Goal: Transaction & Acquisition: Register for event/course

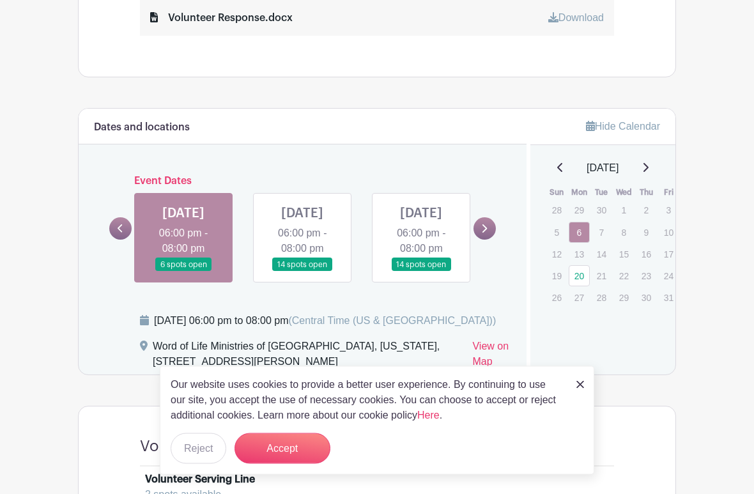
scroll to position [576, 0]
click at [183, 272] on link at bounding box center [183, 272] width 0 height 0
click at [183, 271] on link at bounding box center [183, 271] width 0 height 0
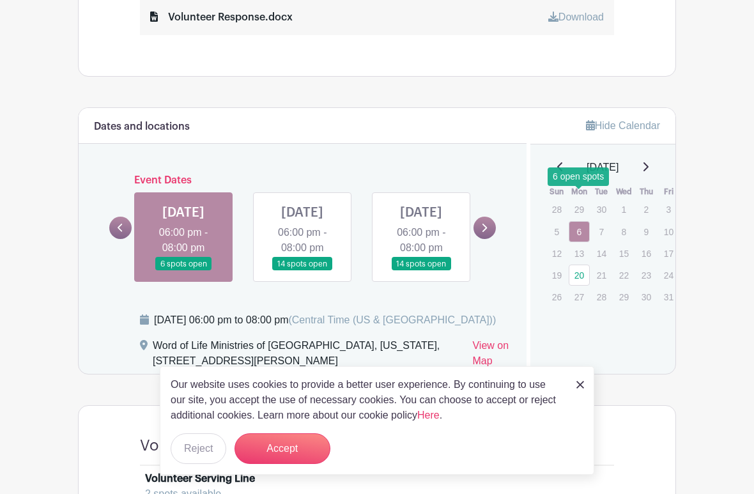
click at [583, 221] on link "6" at bounding box center [579, 231] width 21 height 21
click at [581, 221] on link "6" at bounding box center [579, 231] width 21 height 21
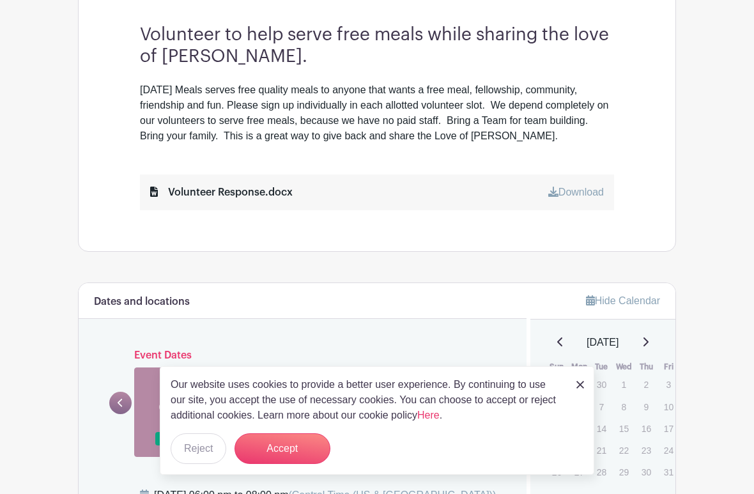
scroll to position [408, 0]
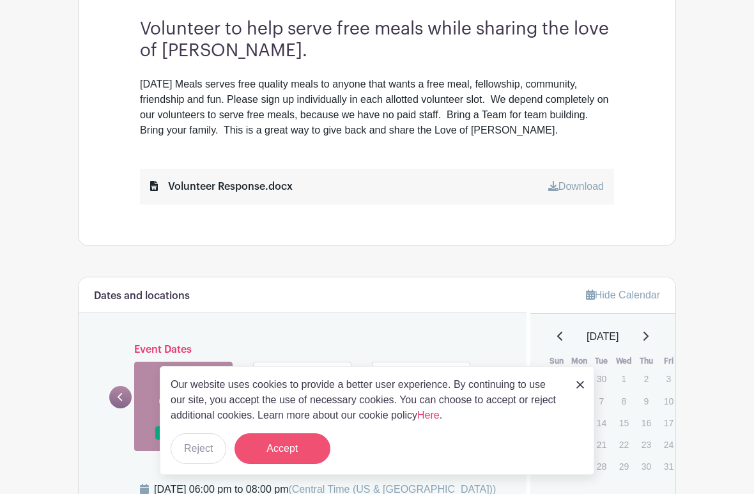
click at [285, 431] on button "Accept" at bounding box center [283, 448] width 96 height 31
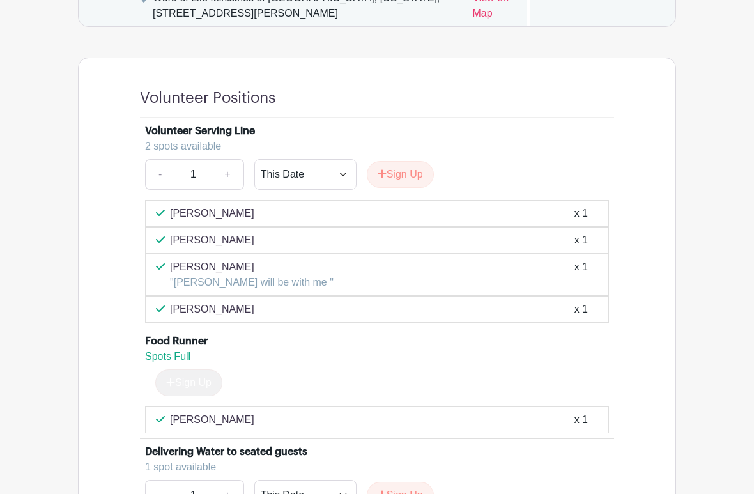
scroll to position [925, 0]
click at [400, 183] on button "Sign Up" at bounding box center [400, 174] width 67 height 27
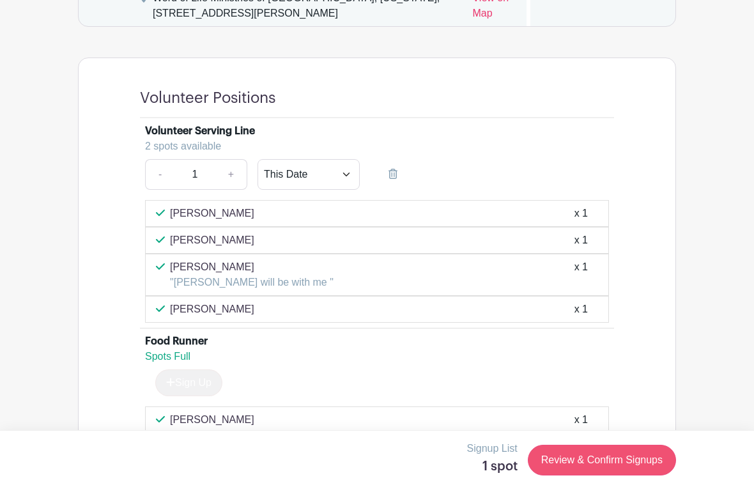
click at [624, 431] on link "Review & Confirm Signups" at bounding box center [602, 460] width 148 height 31
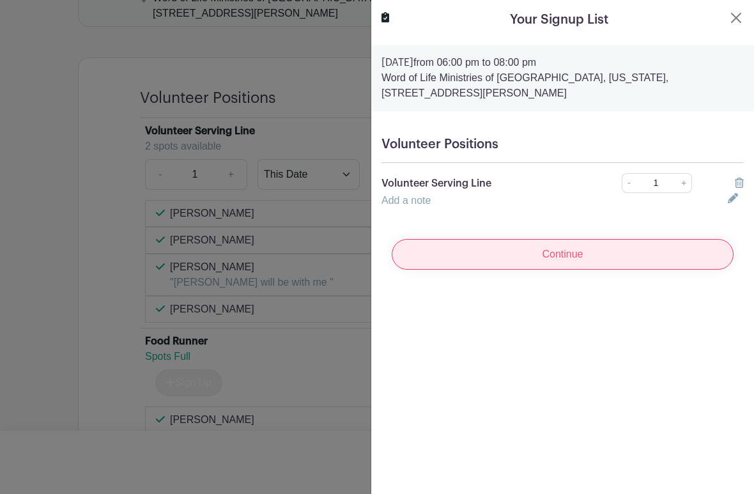
click at [669, 256] on input "Continue" at bounding box center [563, 254] width 342 height 31
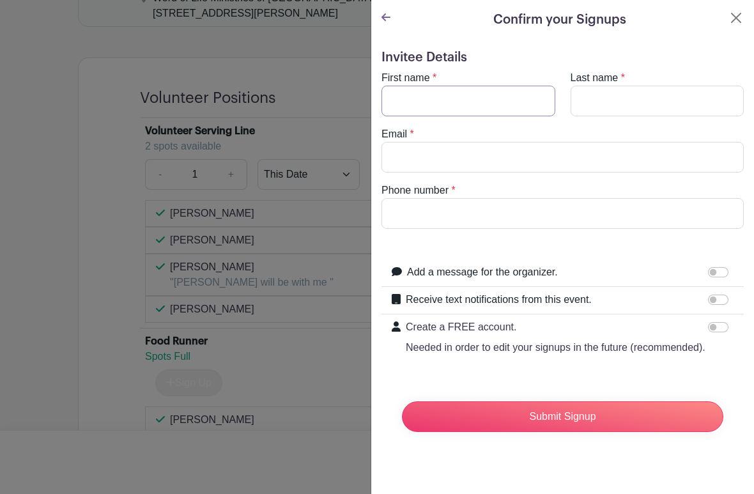
click at [493, 101] on input "First name" at bounding box center [469, 101] width 174 height 31
click at [426, 100] on input "First name" at bounding box center [469, 101] width 174 height 31
type input "Karen"
type input "Hembree"
click at [419, 217] on input "Phone number" at bounding box center [563, 213] width 362 height 31
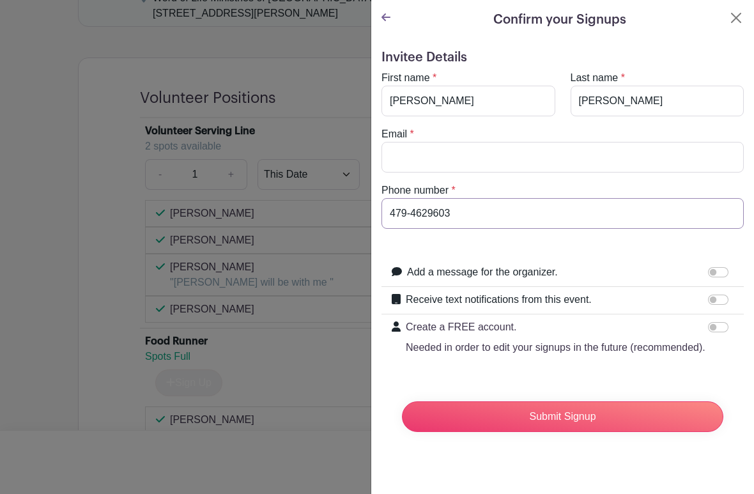
type input "479-4629603"
click at [635, 155] on input "Email" at bounding box center [563, 157] width 362 height 31
click at [419, 161] on input "Email" at bounding box center [563, 157] width 362 height 31
type input "Karen@gmail.com"
click at [716, 275] on input "Add a message for the organizer." at bounding box center [718, 272] width 20 height 10
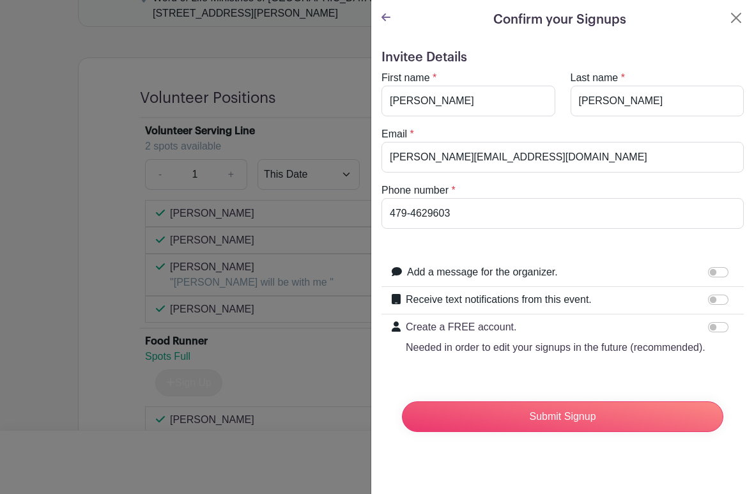
checkbox input "true"
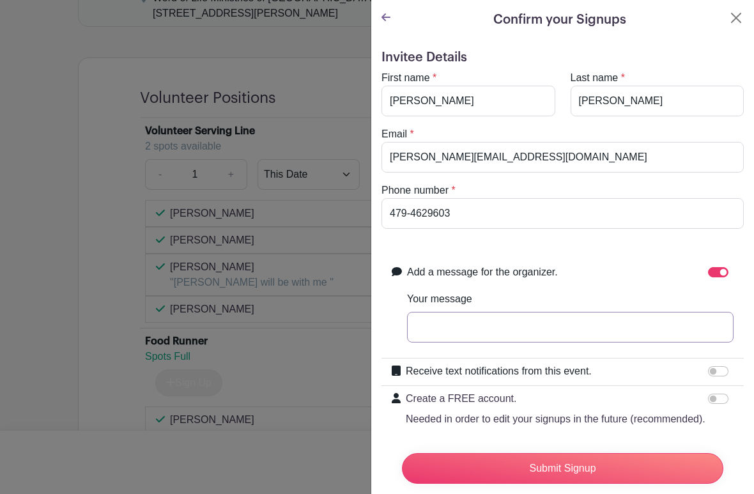
click at [645, 333] on input "Your message" at bounding box center [570, 327] width 327 height 31
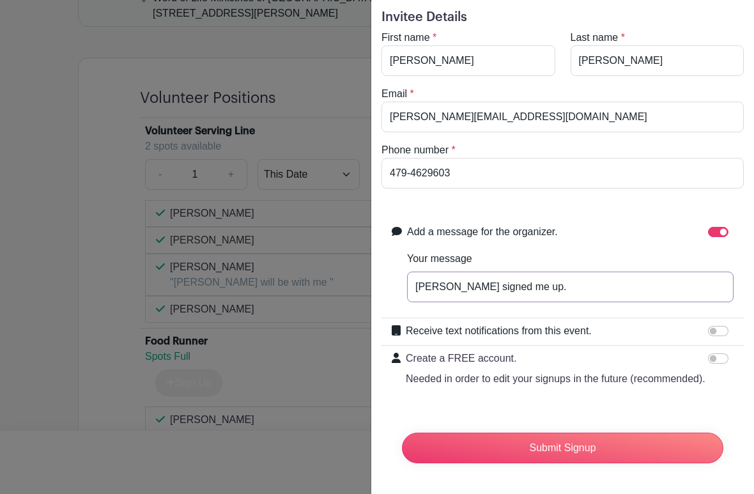
scroll to position [40, 0]
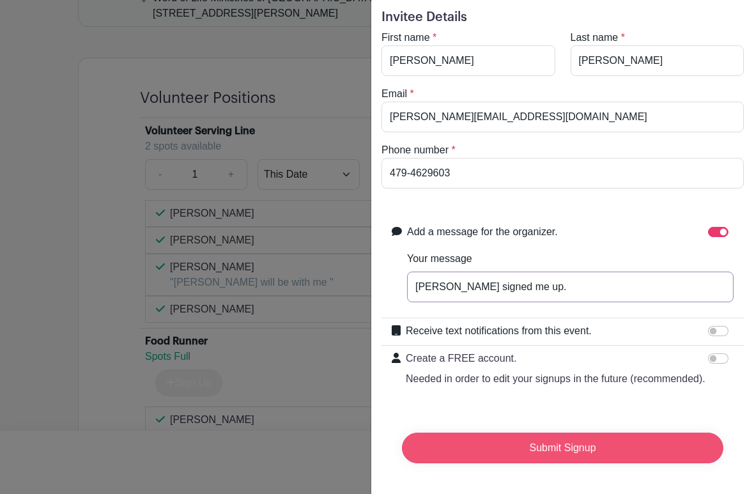
type input "Dan signed me up."
click at [658, 431] on input "Submit Signup" at bounding box center [562, 448] width 321 height 31
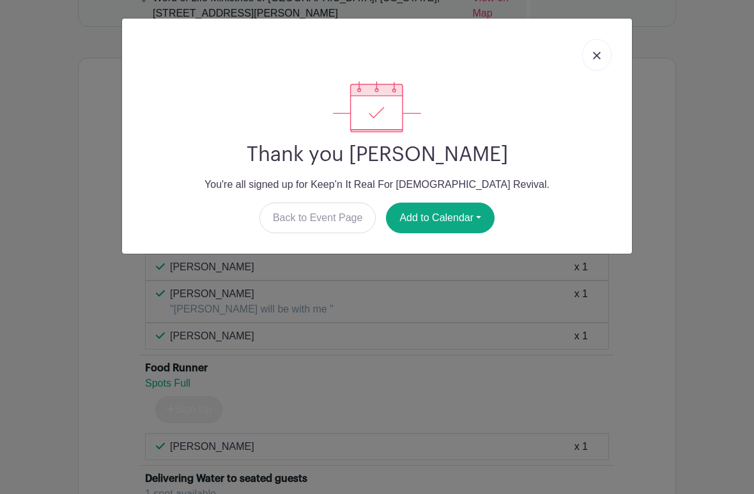
click at [599, 52] on img at bounding box center [597, 56] width 8 height 8
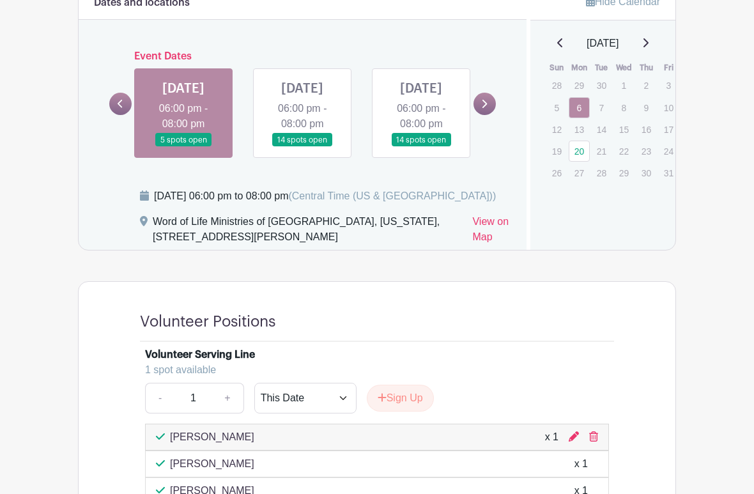
scroll to position [702, 0]
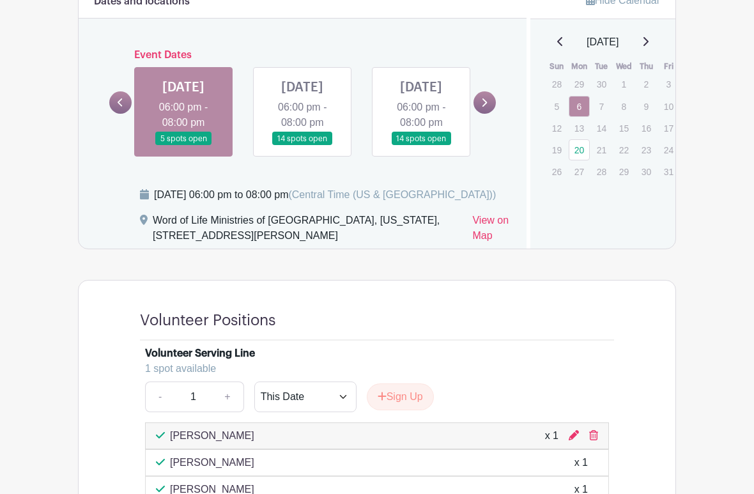
click at [183, 146] on link at bounding box center [183, 146] width 0 height 0
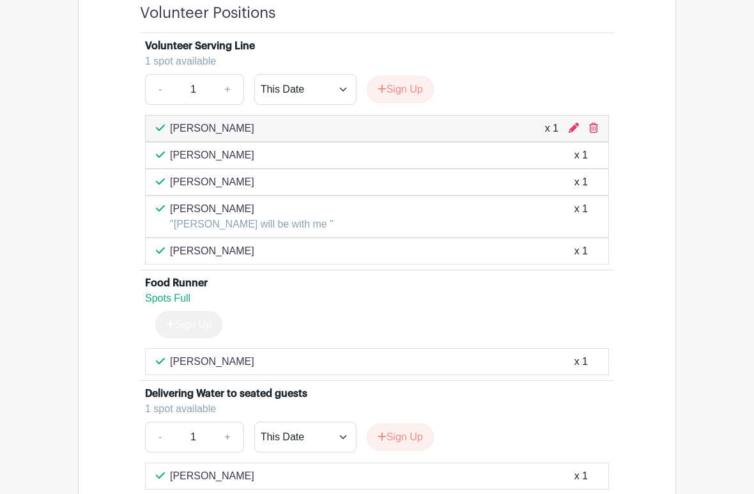
scroll to position [1010, 0]
click at [406, 98] on button "Sign Up" at bounding box center [400, 89] width 67 height 27
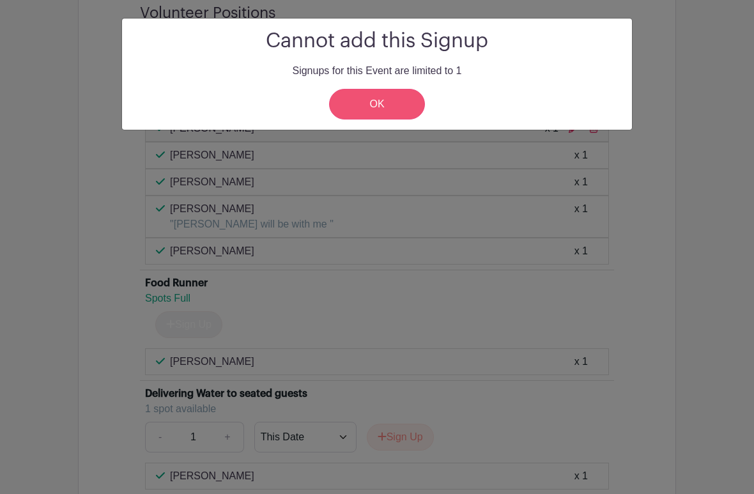
click at [383, 96] on link "OK" at bounding box center [377, 104] width 96 height 31
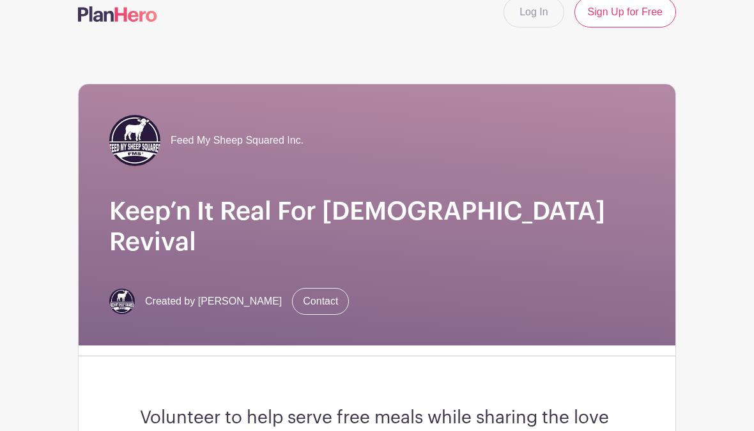
scroll to position [0, 0]
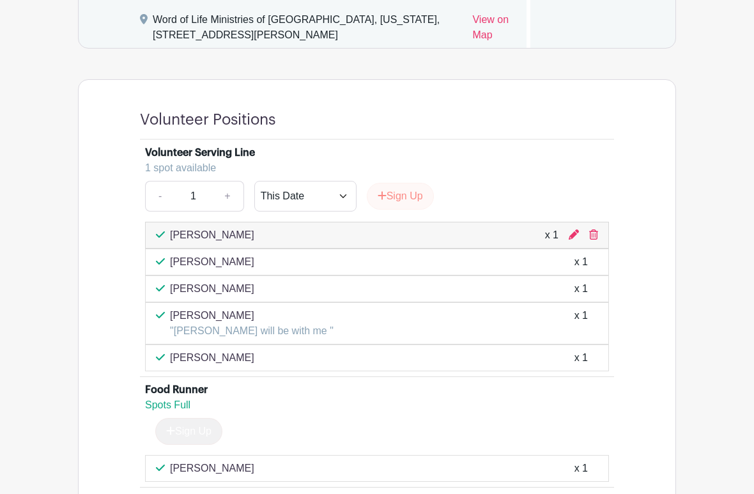
click at [408, 199] on button "Sign Up" at bounding box center [400, 196] width 67 height 27
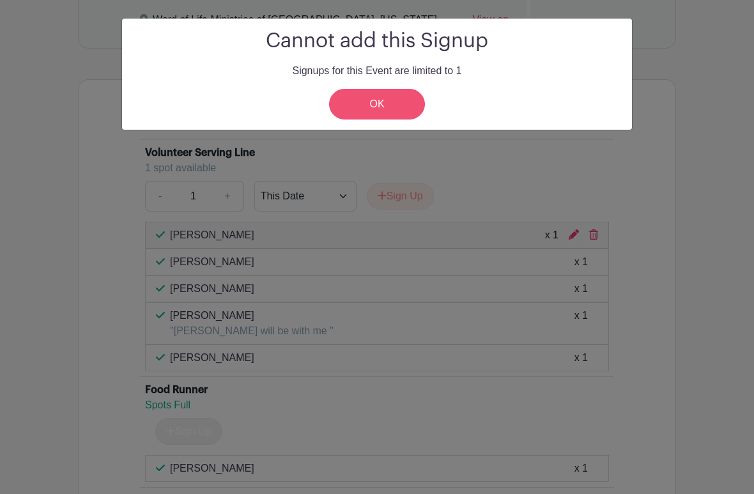
click at [383, 102] on link "OK" at bounding box center [377, 104] width 96 height 31
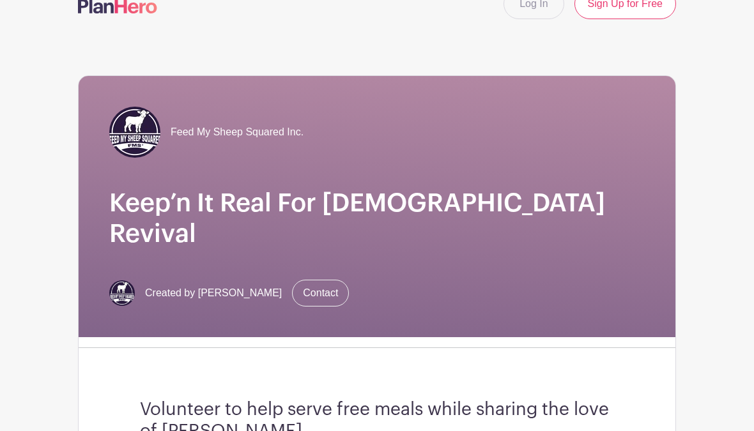
scroll to position [0, 0]
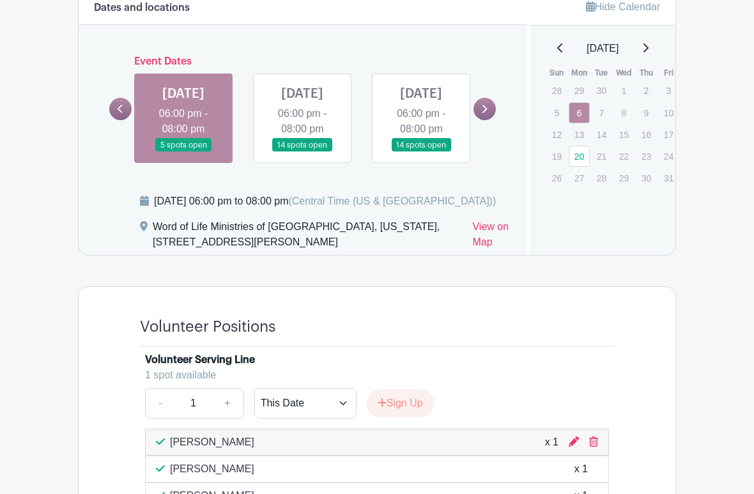
scroll to position [721, 0]
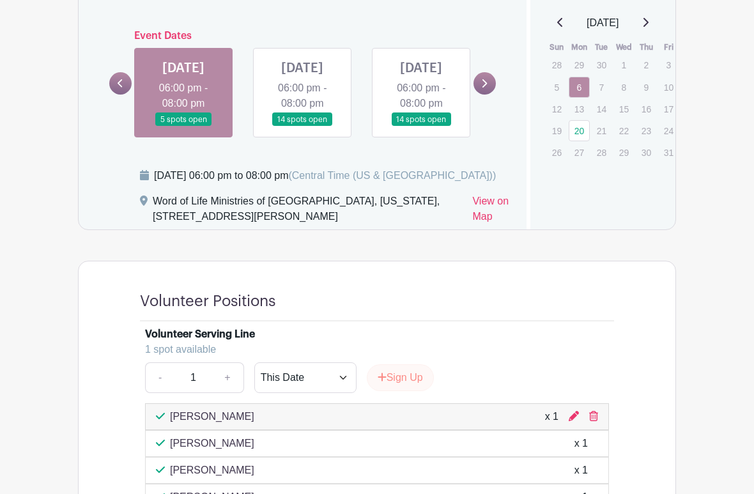
click at [403, 387] on button "Sign Up" at bounding box center [400, 378] width 67 height 27
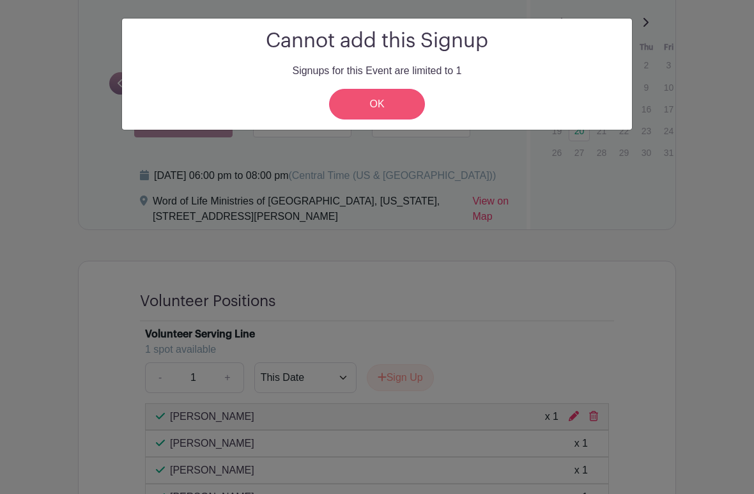
click at [374, 102] on link "OK" at bounding box center [377, 104] width 96 height 31
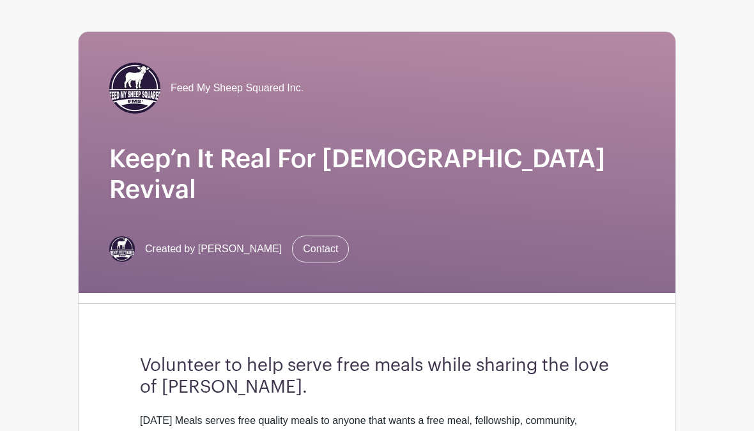
scroll to position [0, 0]
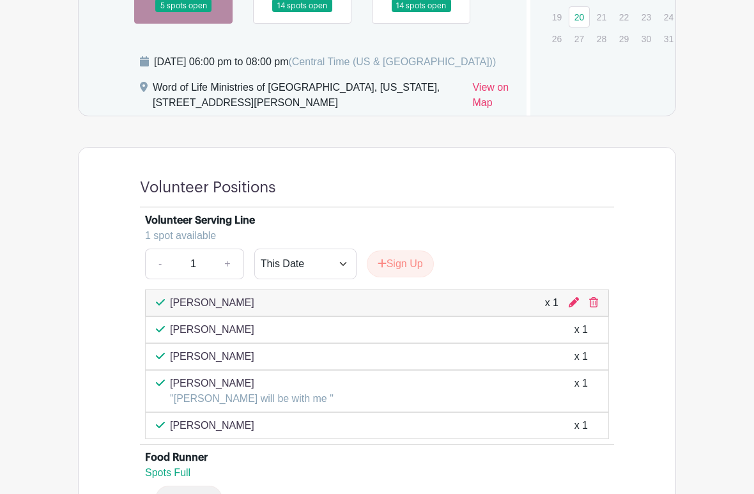
scroll to position [836, 0]
click at [399, 250] on button "Sign Up" at bounding box center [400, 263] width 67 height 27
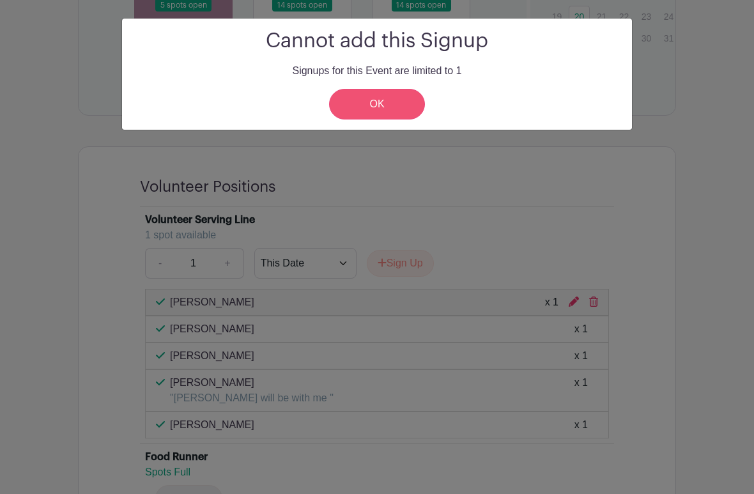
click at [381, 114] on link "OK" at bounding box center [377, 104] width 96 height 31
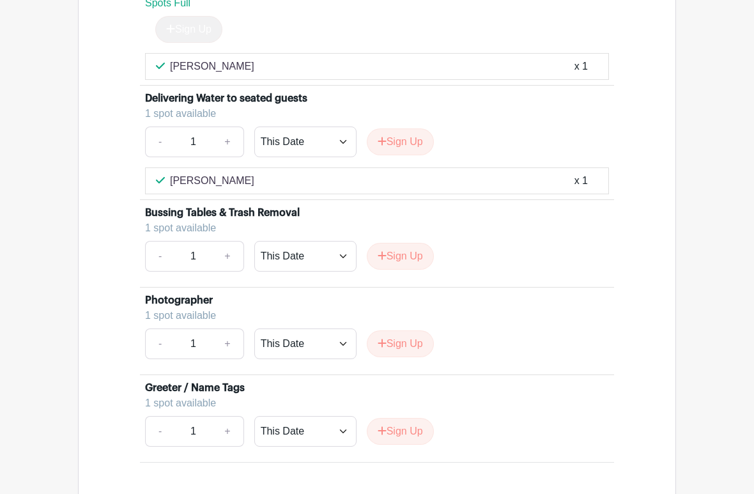
scroll to position [1335, 0]
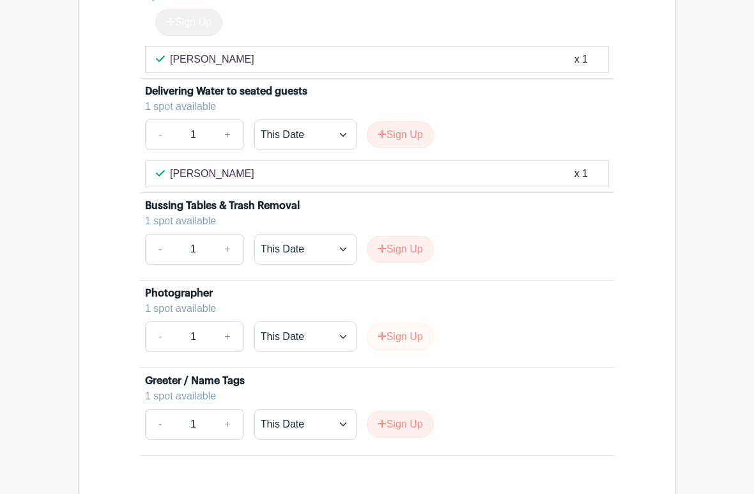
click at [398, 323] on button "Sign Up" at bounding box center [400, 336] width 67 height 27
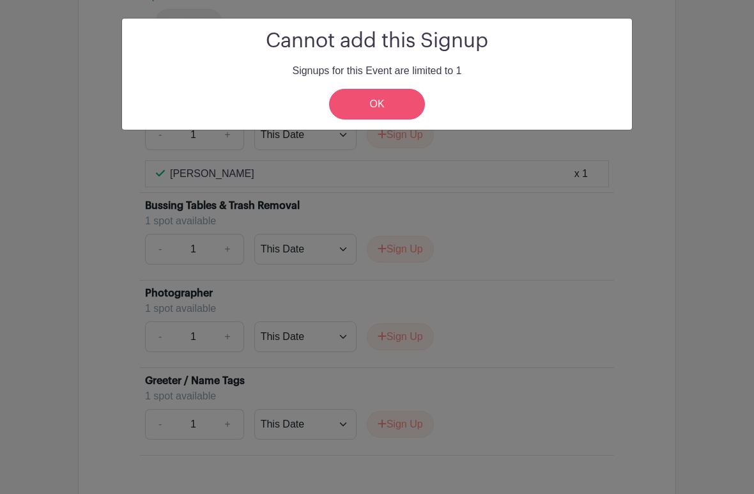
click at [387, 109] on link "OK" at bounding box center [377, 104] width 96 height 31
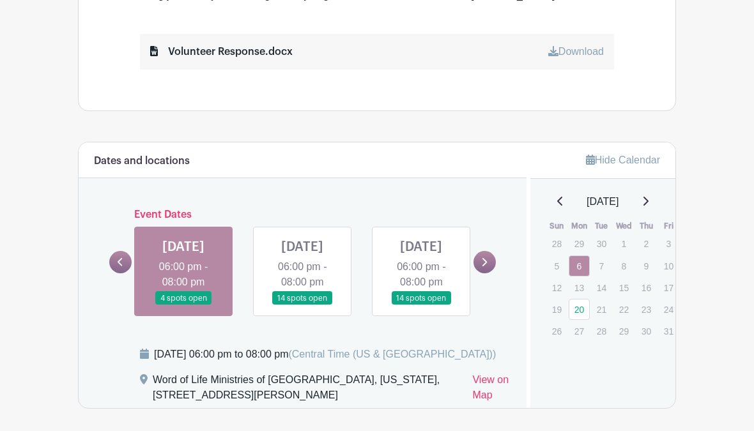
scroll to position [537, 0]
